Goal: Task Accomplishment & Management: Use online tool/utility

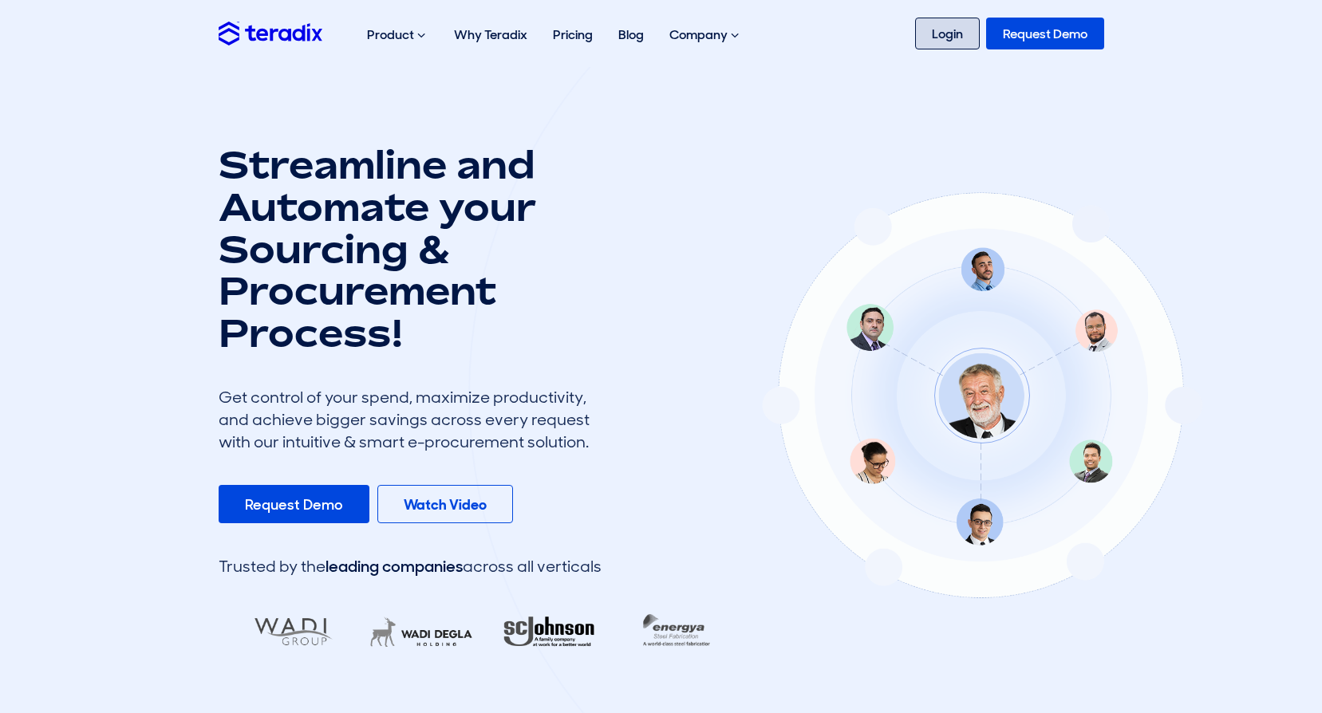
drag, startPoint x: 947, startPoint y: 36, endPoint x: 938, endPoint y: 33, distance: 9.3
click at [945, 36] on link "Login" at bounding box center [947, 34] width 65 height 32
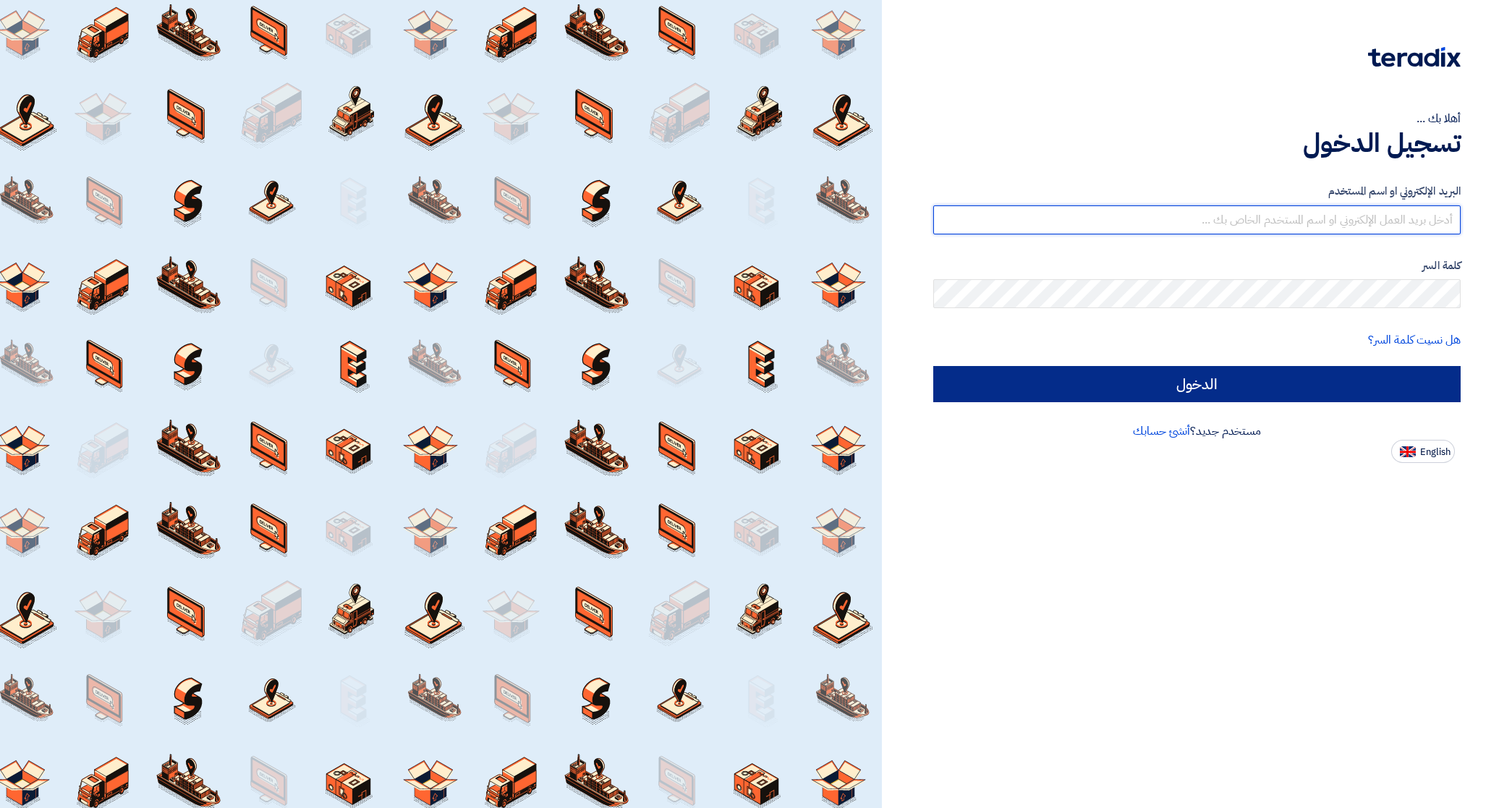
type input "[EMAIL_ADDRESS][DOMAIN_NAME]"
click at [1227, 385] on input "الدخول" at bounding box center [1196, 385] width 527 height 36
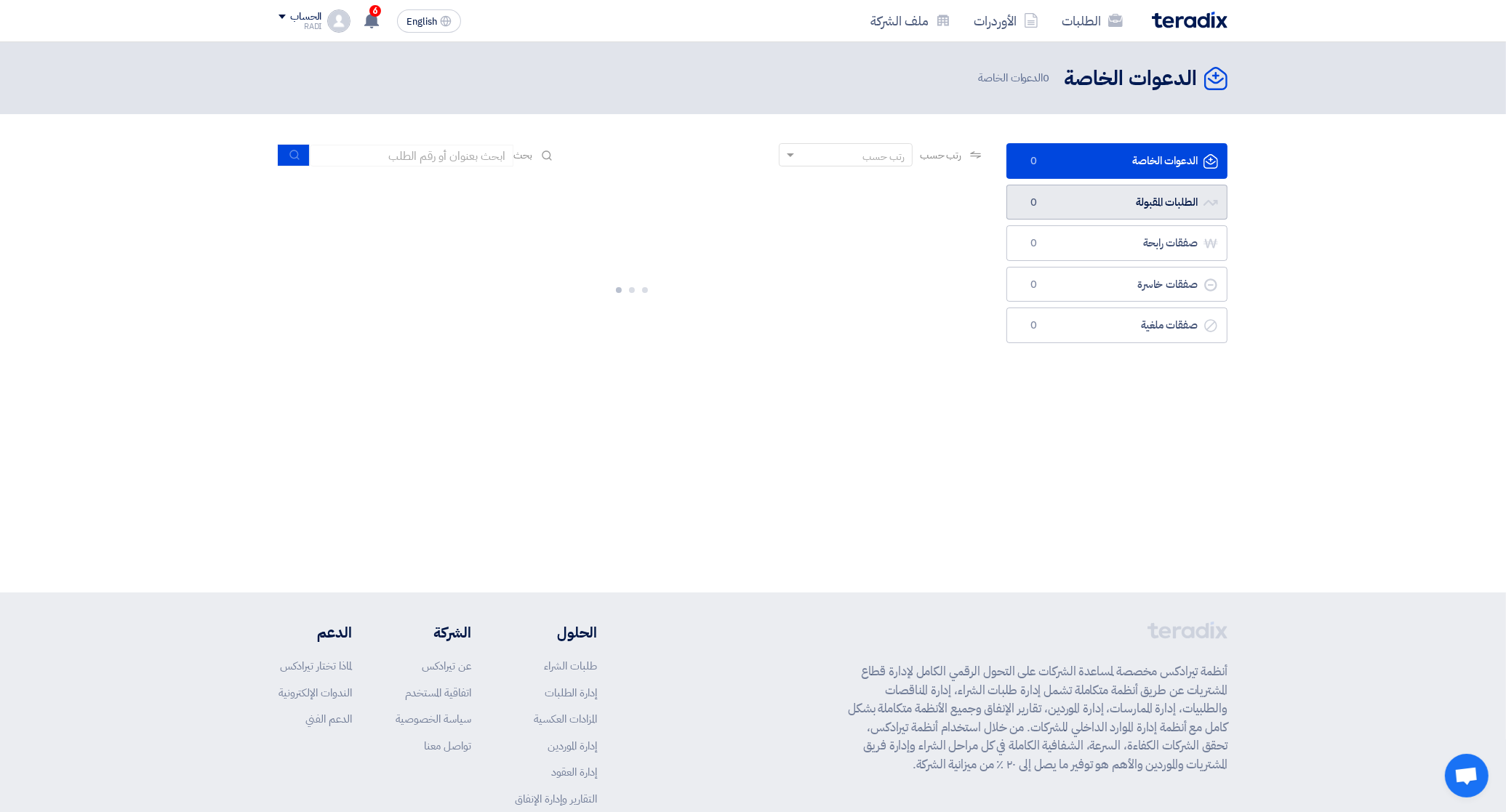
click at [1171, 206] on link "الطلبات المقبولة الطلبات المقبولة 0" at bounding box center [1117, 202] width 221 height 36
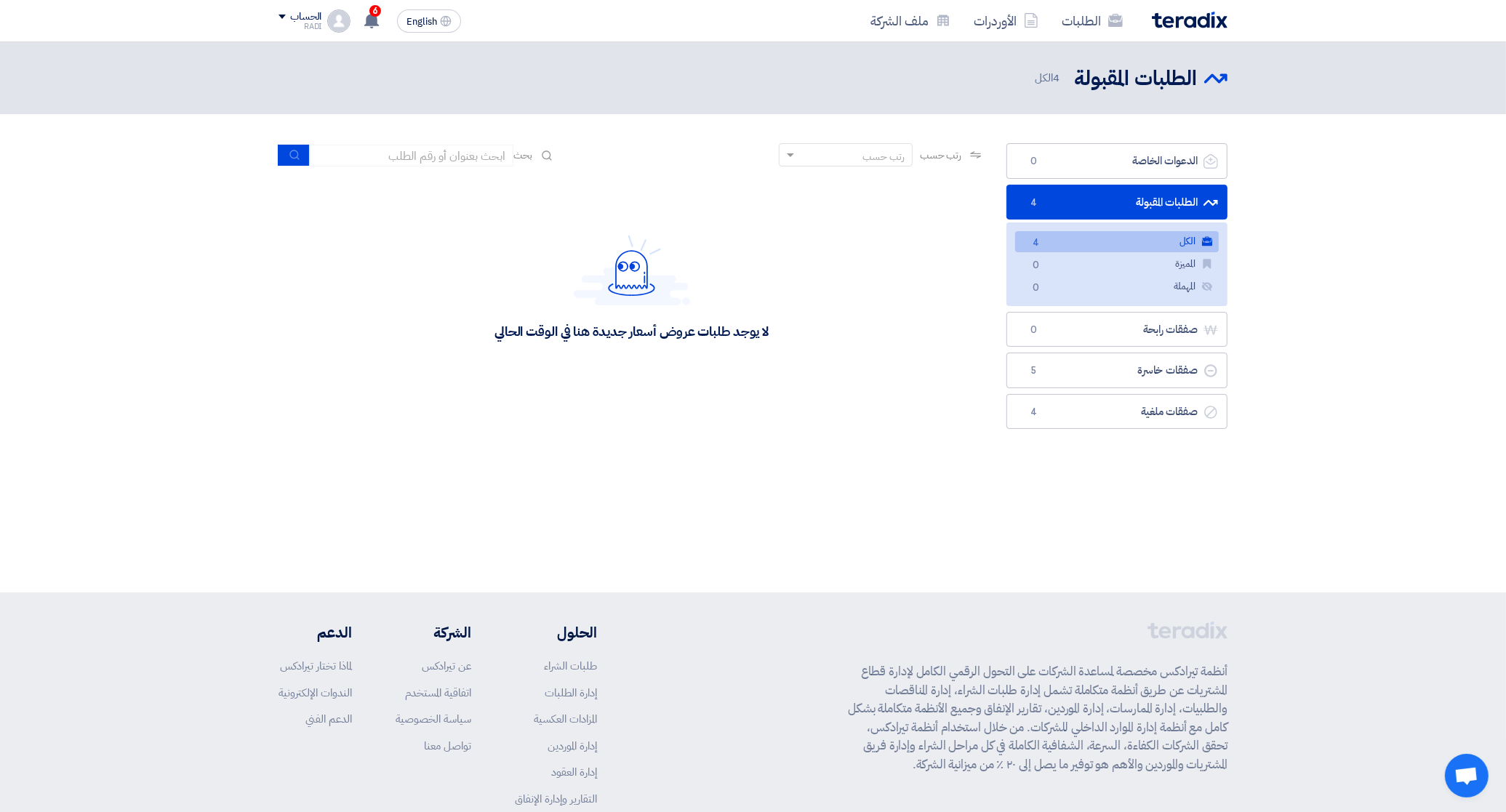
click at [1145, 236] on link "الكل الكل 4" at bounding box center [1116, 242] width 203 height 21
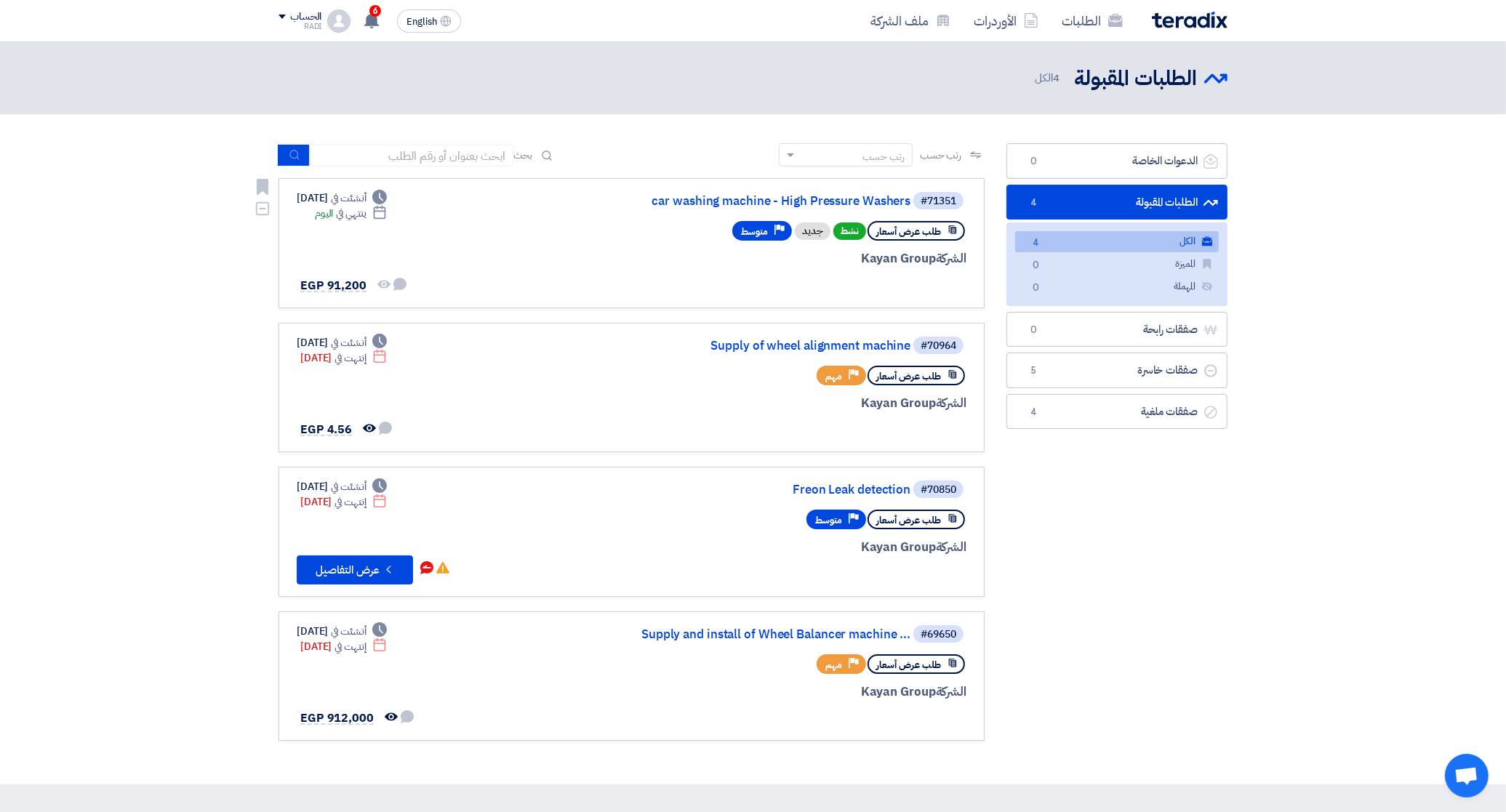
click at [906, 271] on div "#71351 car washing machine - High Pressure Washers طلب عرض أسعار نشط جديد Prior…" at bounding box center [791, 243] width 350 height 106
click at [717, 196] on link "car washing machine - High Pressure Washers" at bounding box center [765, 201] width 291 height 13
